Goal: Information Seeking & Learning: Learn about a topic

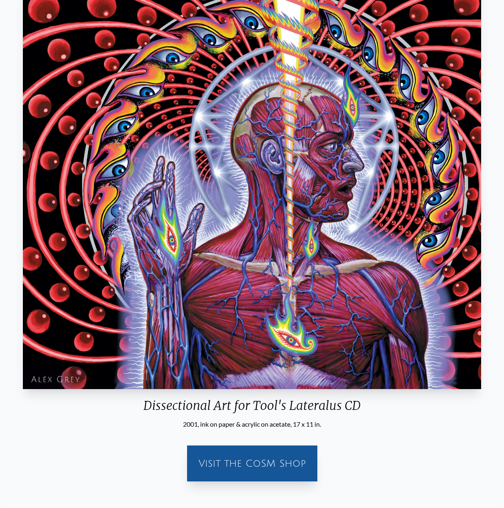
scroll to position [163, 0]
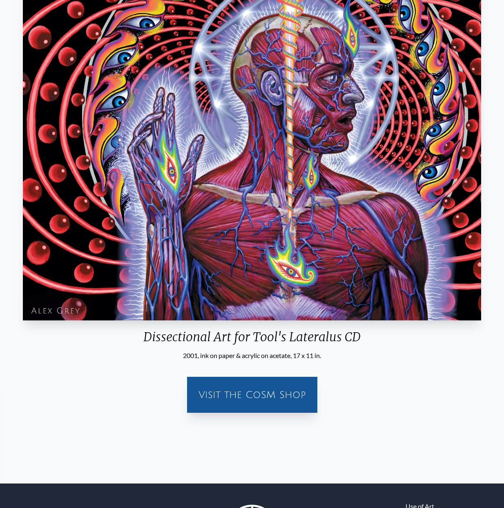
click at [338, 194] on img "7 / 16" at bounding box center [252, 117] width 459 height 406
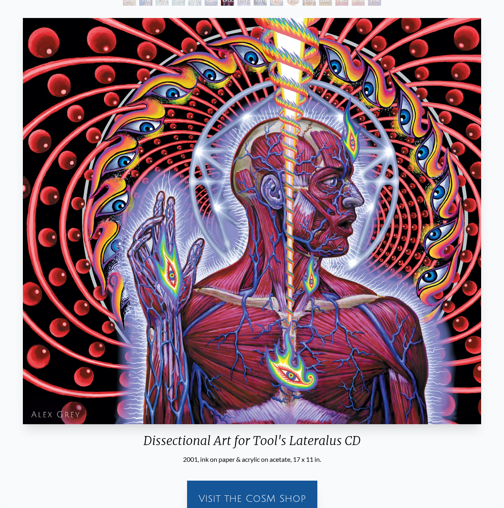
scroll to position [0, 0]
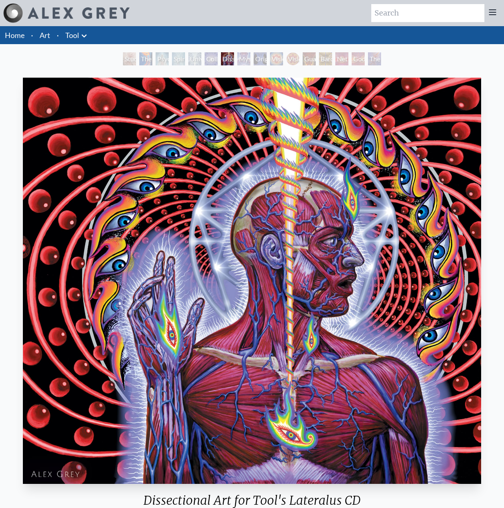
click at [239, 65] on div "Mystic Eye" at bounding box center [243, 58] width 13 height 13
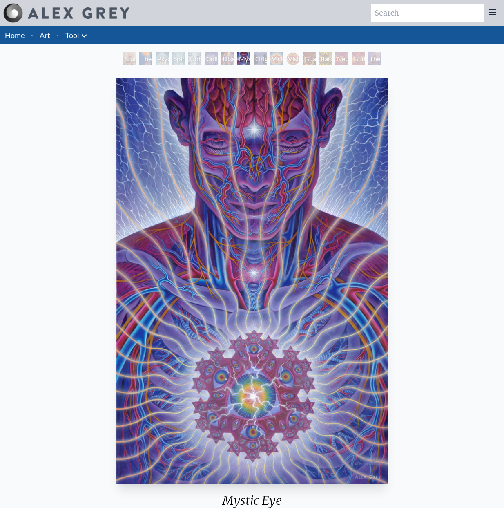
click at [308, 242] on img "8 / 16" at bounding box center [251, 281] width 271 height 406
click at [260, 65] on div "Original Face" at bounding box center [260, 58] width 13 height 13
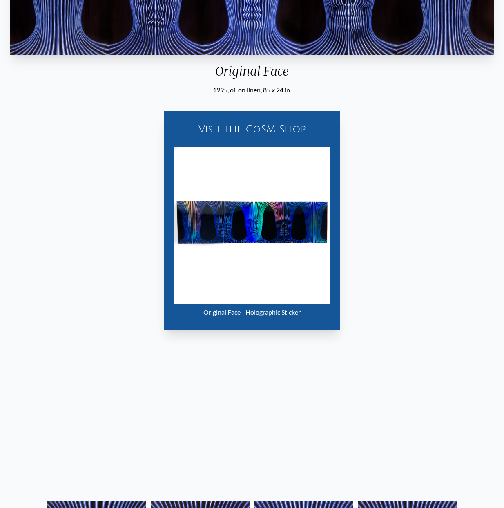
scroll to position [204, 0]
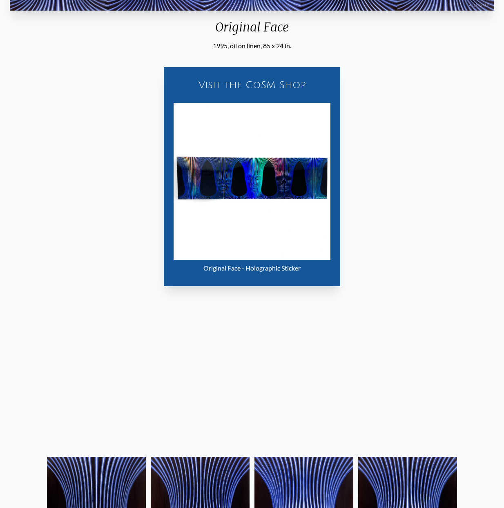
click at [261, 260] on img "9 / 16" at bounding box center [252, 181] width 157 height 157
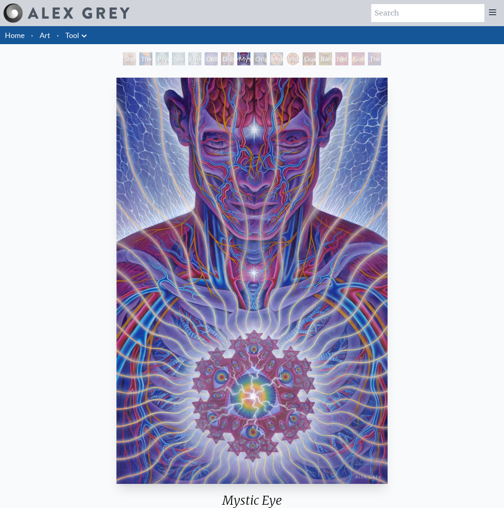
click at [257, 65] on div "Original Face" at bounding box center [260, 58] width 13 height 13
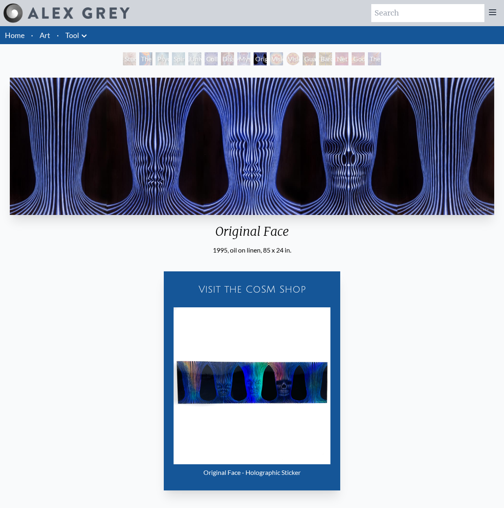
click at [283, 65] on div "Vision Crystal" at bounding box center [276, 58] width 13 height 13
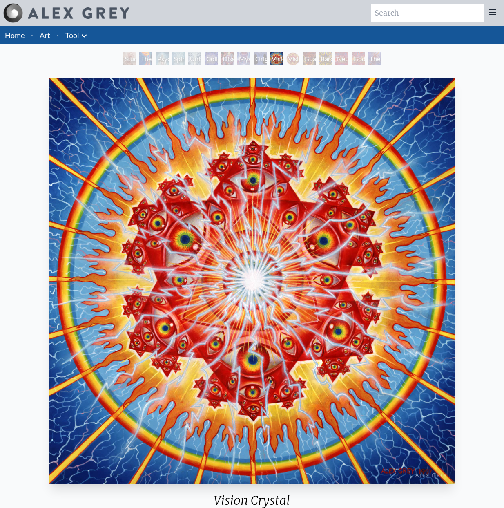
click at [300, 65] on div "Vision [PERSON_NAME]" at bounding box center [292, 58] width 13 height 13
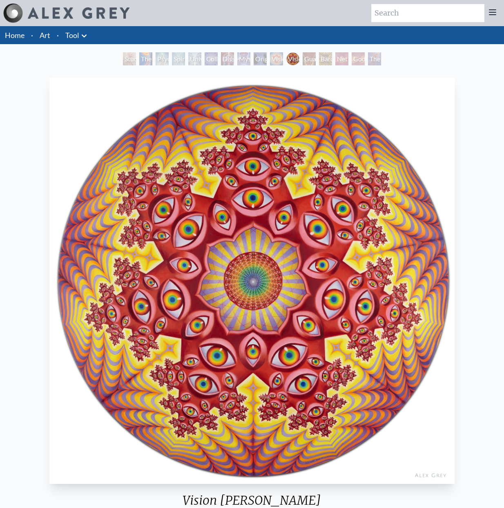
click at [332, 65] on div "Bardo Being" at bounding box center [325, 58] width 13 height 13
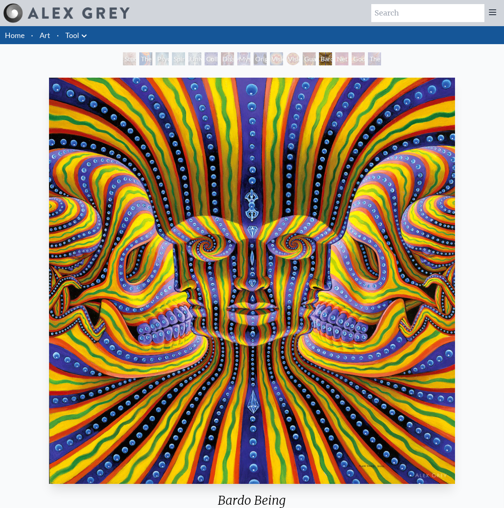
click at [349, 65] on div "Net of Being" at bounding box center [342, 58] width 13 height 13
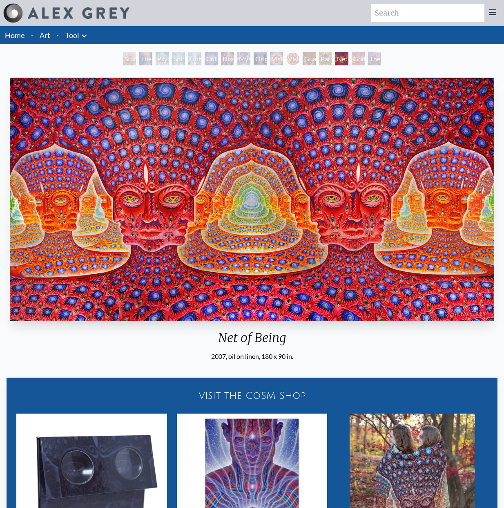
click at [329, 216] on img "14 / 16" at bounding box center [252, 200] width 485 height 244
click at [349, 65] on div "Net of Being" at bounding box center [342, 58] width 13 height 13
click at [365, 65] on div "Godself" at bounding box center [358, 58] width 13 height 13
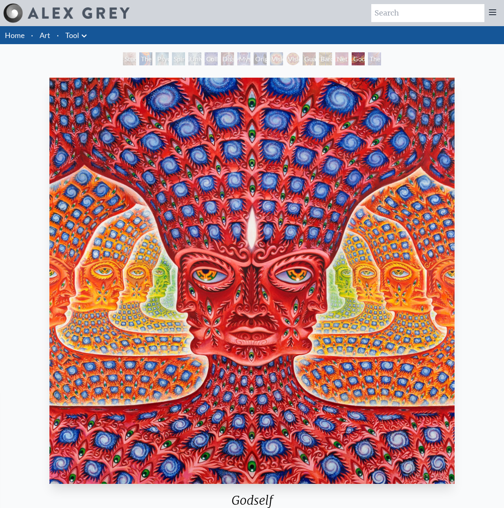
click at [365, 65] on div "Godself" at bounding box center [358, 58] width 13 height 13
click at [381, 65] on div "The Great Turn" at bounding box center [374, 58] width 13 height 13
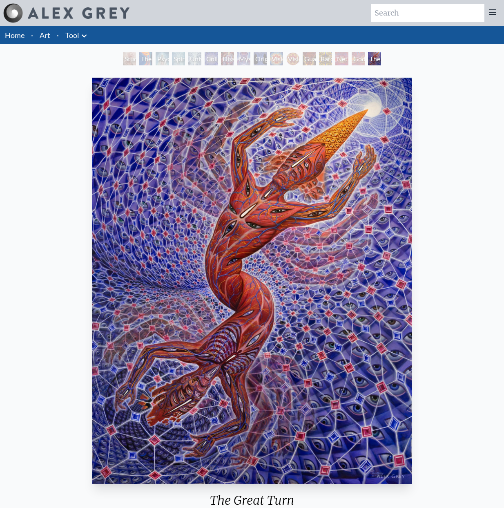
click at [188, 65] on div "Universal Mind Lattice" at bounding box center [194, 58] width 13 height 13
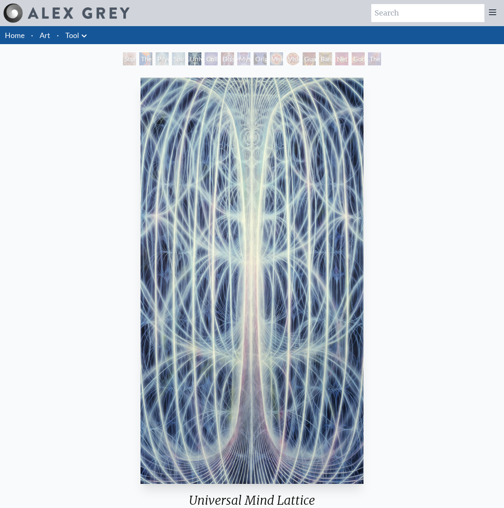
click at [251, 65] on div "Mystic Eye" at bounding box center [243, 58] width 13 height 13
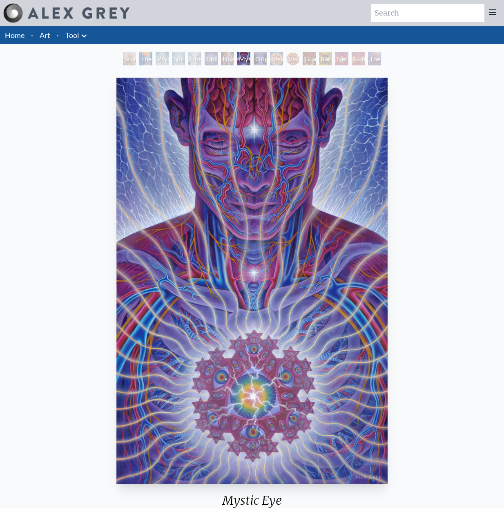
click at [221, 65] on div "Dissectional Art for Tool's Lateralus CD" at bounding box center [227, 58] width 13 height 13
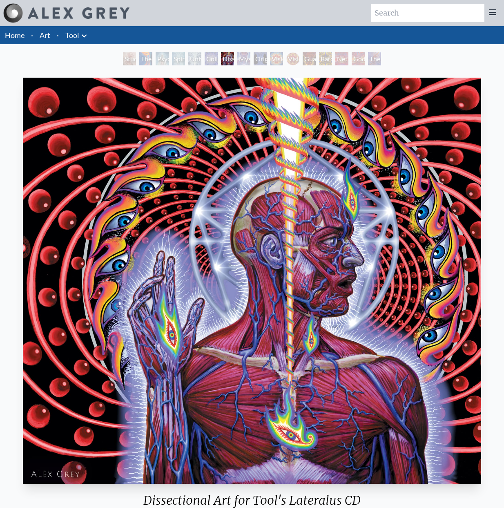
click at [188, 65] on div "Universal Mind Lattice" at bounding box center [194, 58] width 13 height 13
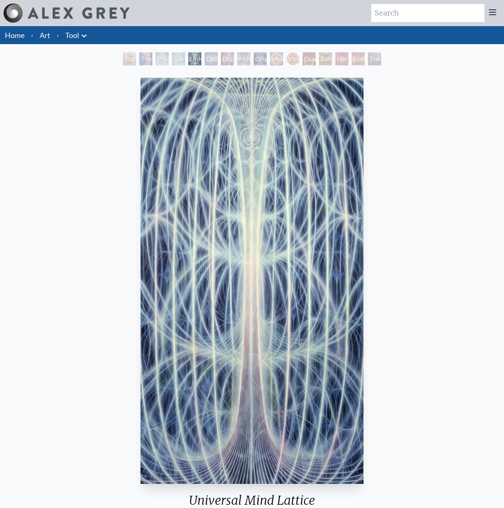
click at [186, 178] on img "5 / 16" at bounding box center [252, 281] width 223 height 406
click at [172, 65] on div "Spiritual Energy System" at bounding box center [178, 58] width 13 height 13
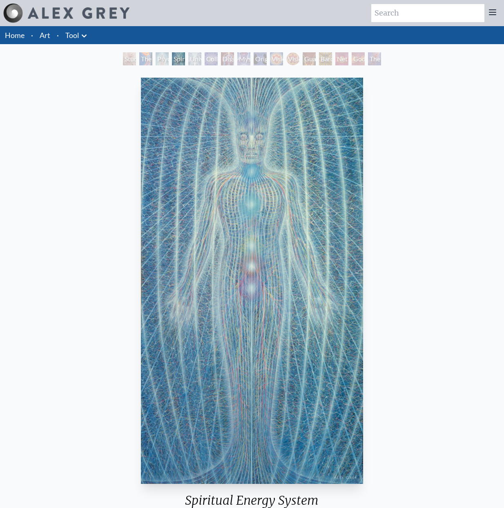
click at [172, 65] on div "Spiritual Energy System" at bounding box center [178, 58] width 13 height 13
click at [123, 65] on div "Study for the Great Turn" at bounding box center [129, 58] width 13 height 13
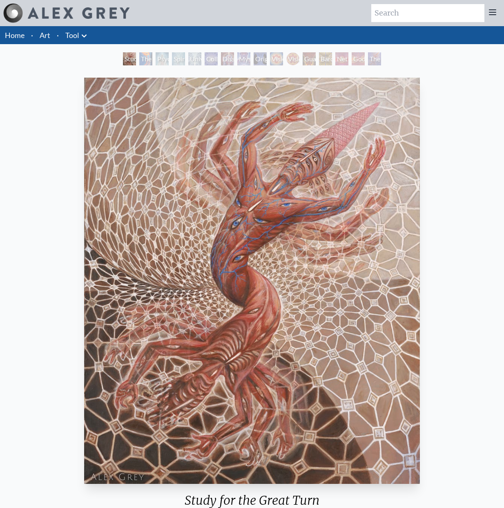
drag, startPoint x: 126, startPoint y: 136, endPoint x: 128, endPoint y: 116, distance: 19.7
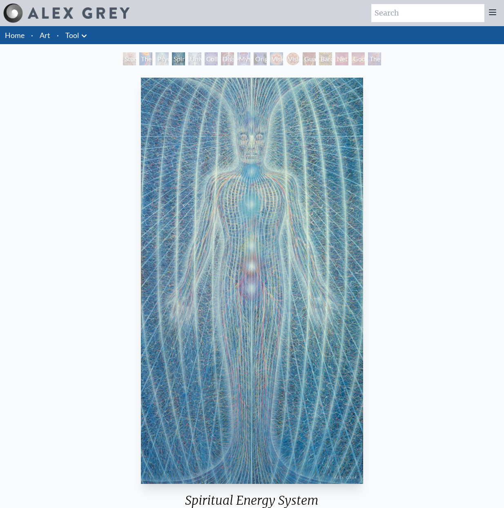
drag, startPoint x: 201, startPoint y: 168, endPoint x: 229, endPoint y: 138, distance: 40.8
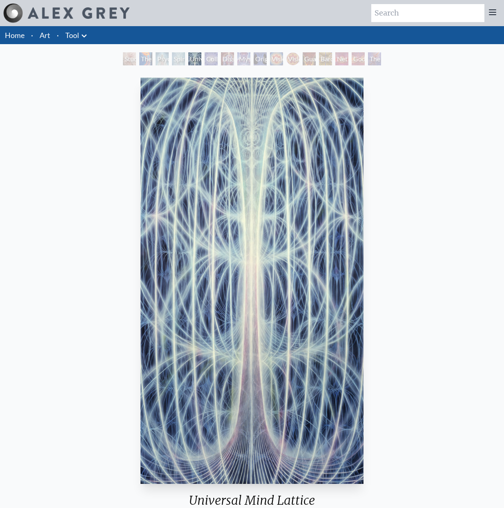
drag, startPoint x: 278, startPoint y: 143, endPoint x: 275, endPoint y: 124, distance: 19.1
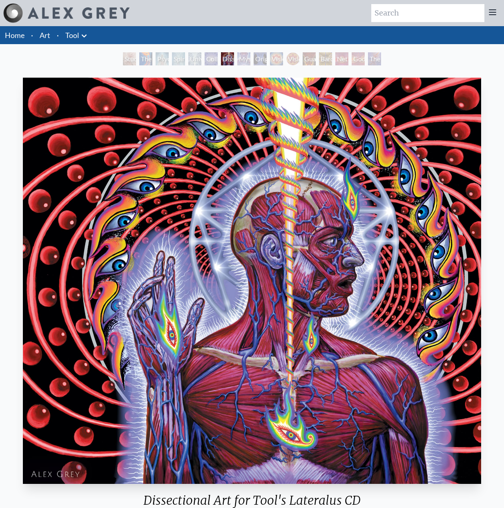
drag, startPoint x: 342, startPoint y: 116, endPoint x: 363, endPoint y: 92, distance: 31.9
